Goal: Task Accomplishment & Management: Manage account settings

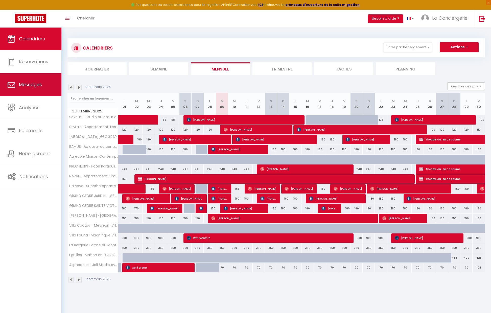
click at [23, 83] on span "Messages" at bounding box center [30, 84] width 23 height 6
select select "message"
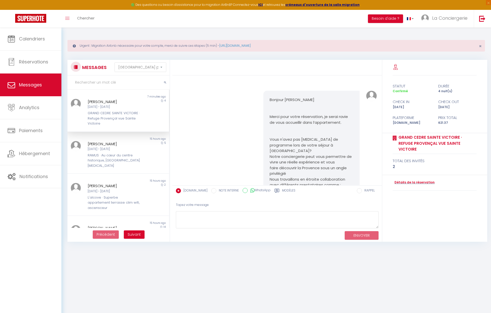
scroll to position [447, 0]
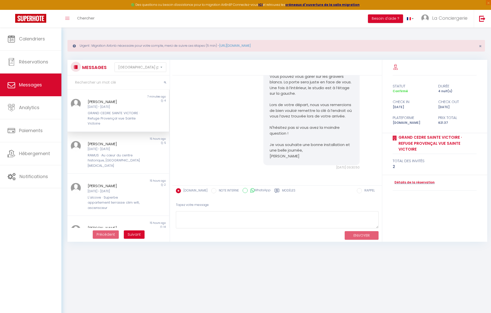
click at [287, 189] on label "Modèles" at bounding box center [288, 191] width 13 height 6
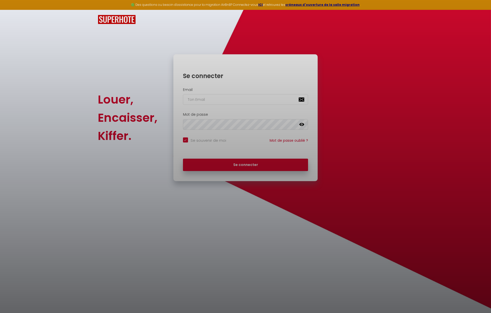
click at [219, 104] on div at bounding box center [245, 156] width 491 height 313
click at [217, 100] on div at bounding box center [245, 156] width 491 height 313
click at [279, 129] on div at bounding box center [245, 156] width 491 height 313
click at [215, 139] on div at bounding box center [245, 156] width 491 height 313
drag, startPoint x: 226, startPoint y: 177, endPoint x: 209, endPoint y: 145, distance: 35.8
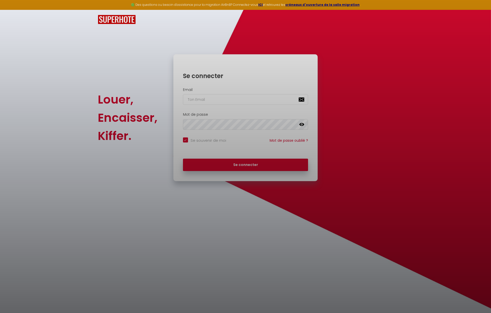
click at [223, 170] on div at bounding box center [245, 156] width 491 height 313
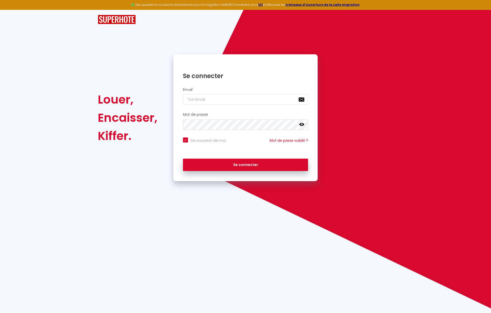
drag, startPoint x: 201, startPoint y: 108, endPoint x: 200, endPoint y: 96, distance: 11.6
click at [200, 106] on div "Email" at bounding box center [245, 97] width 144 height 25
click at [200, 95] on input "email" at bounding box center [245, 99] width 125 height 11
type input "l"
checkbox input "true"
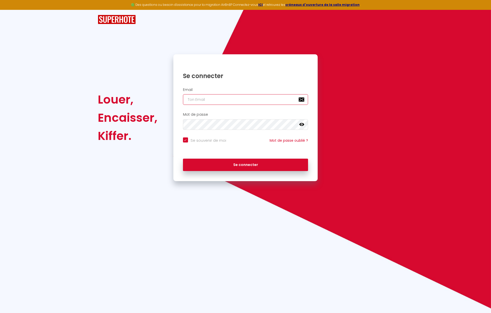
checkbox input "true"
type input "f"
checkbox input "true"
type input "fl"
checkbox input "true"
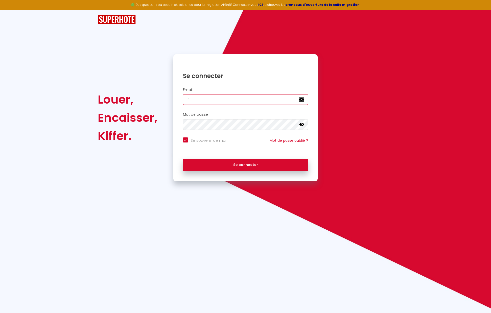
type input "flo"
checkbox input "true"
type input "fl"
checkbox input "true"
type input "f"
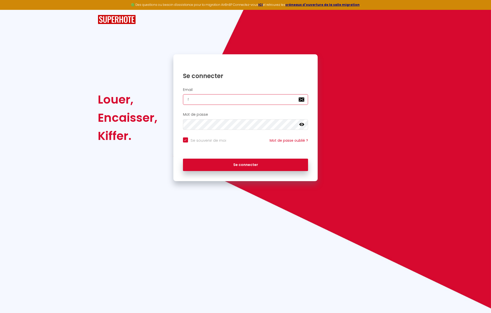
checkbox input "true"
